Goal: Register for event/course

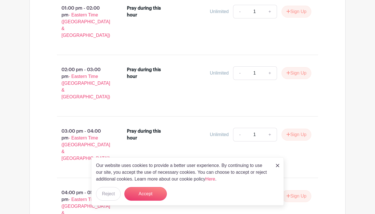
scroll to position [428, 0]
click at [155, 193] on button "Accept" at bounding box center [145, 194] width 43 height 14
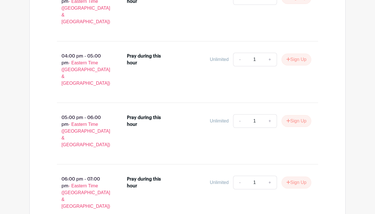
scroll to position [564, 0]
click at [267, 176] on link "+" at bounding box center [270, 183] width 14 height 14
click at [239, 176] on link "-" at bounding box center [239, 183] width 13 height 14
type input "1"
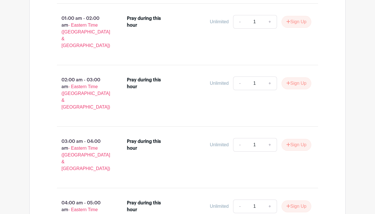
scroll to position [1198, 0]
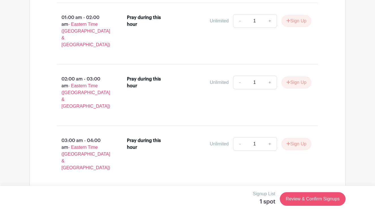
click at [308, 202] on link "Review & Confirm Signups" at bounding box center [313, 199] width 66 height 14
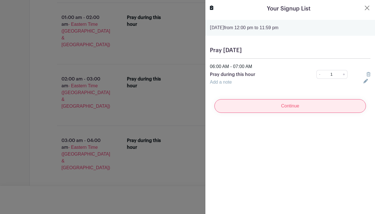
click at [250, 106] on input "Continue" at bounding box center [291, 106] width 152 height 14
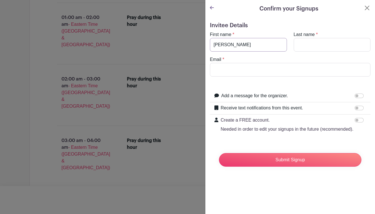
type input "[PERSON_NAME]"
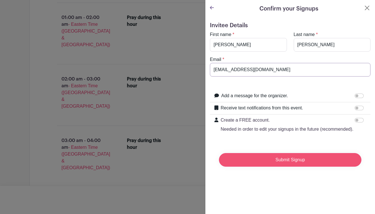
type input "[EMAIL_ADDRESS][DOMAIN_NAME]"
click at [316, 164] on input "Submit Signup" at bounding box center [290, 160] width 143 height 14
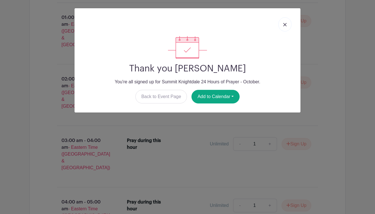
click at [286, 24] on img at bounding box center [285, 24] width 3 height 3
